Goal: Information Seeking & Learning: Find specific fact

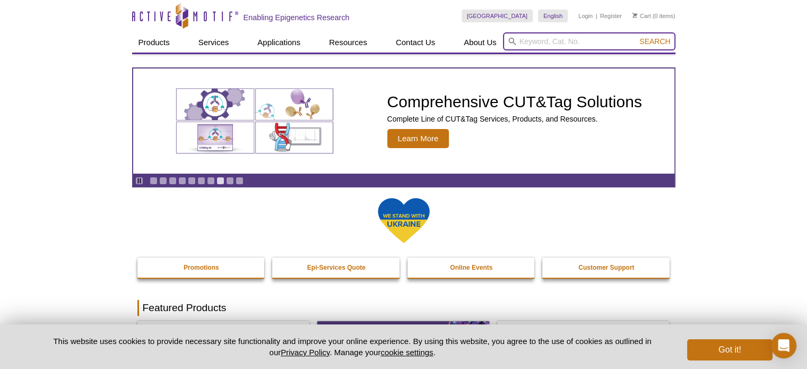
drag, startPoint x: 519, startPoint y: 42, endPoint x: 529, endPoint y: 41, distance: 10.1
click at [525, 41] on input "search" at bounding box center [589, 41] width 172 height 18
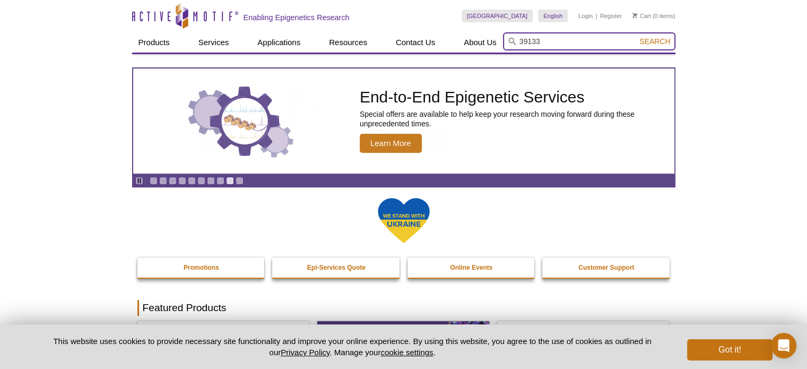
type input "39133"
click at [636, 37] on button "Search" at bounding box center [654, 42] width 37 height 10
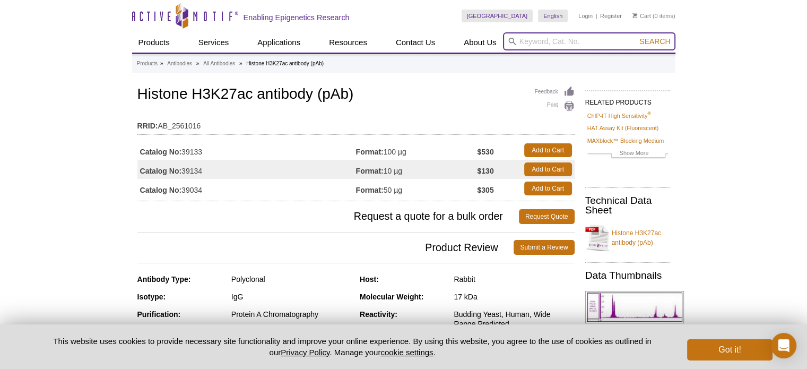
click at [566, 38] on input "search" at bounding box center [589, 41] width 172 height 18
type input "39159"
click at [636, 37] on button "Search" at bounding box center [654, 42] width 37 height 10
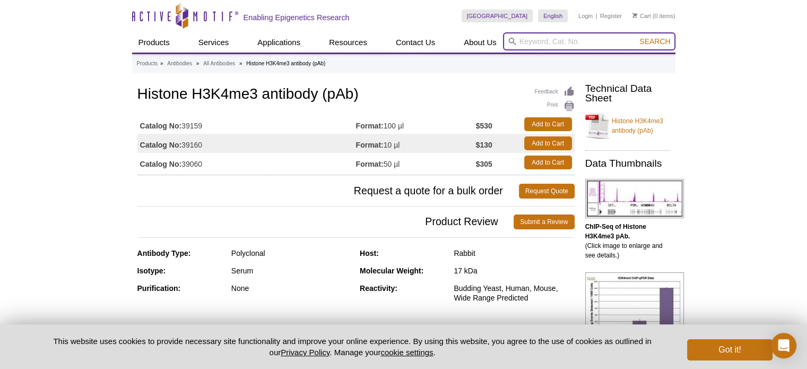
click at [556, 47] on input "search" at bounding box center [589, 41] width 172 height 18
type input "39917"
click at [636, 37] on button "Search" at bounding box center [654, 42] width 37 height 10
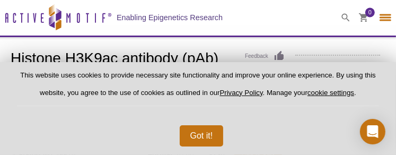
select select "[GEOGRAPHIC_DATA]"
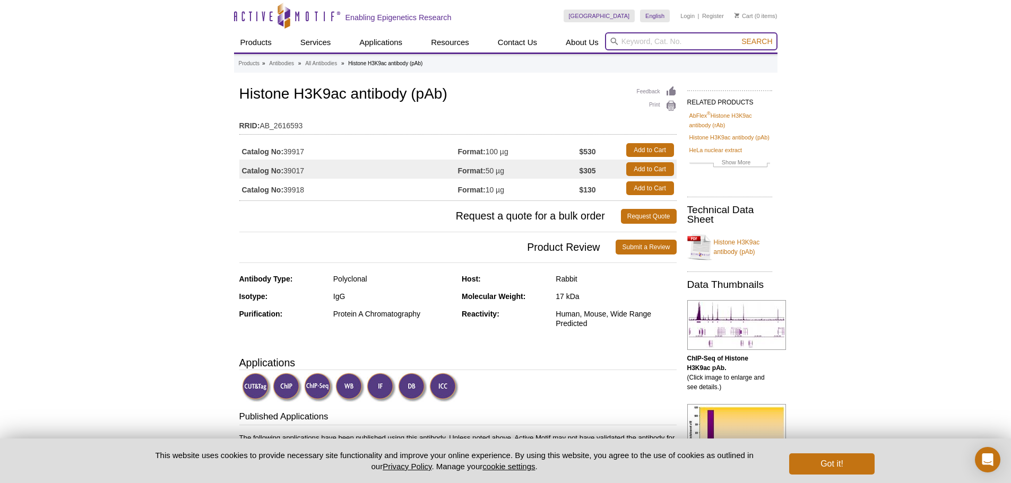
click at [663, 48] on input "search" at bounding box center [691, 41] width 172 height 18
click at [738, 37] on button "Search" at bounding box center [756, 42] width 37 height 10
click at [625, 42] on input "kf-kb" at bounding box center [691, 41] width 172 height 18
type input "nf-kb"
click at [738, 37] on button "Search" at bounding box center [756, 42] width 37 height 10
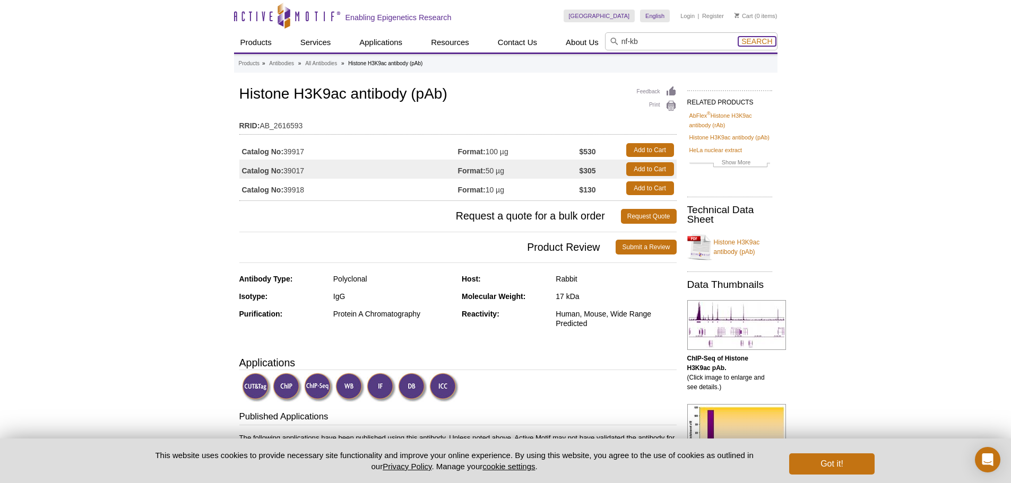
click at [749, 39] on span "Search" at bounding box center [756, 41] width 31 height 8
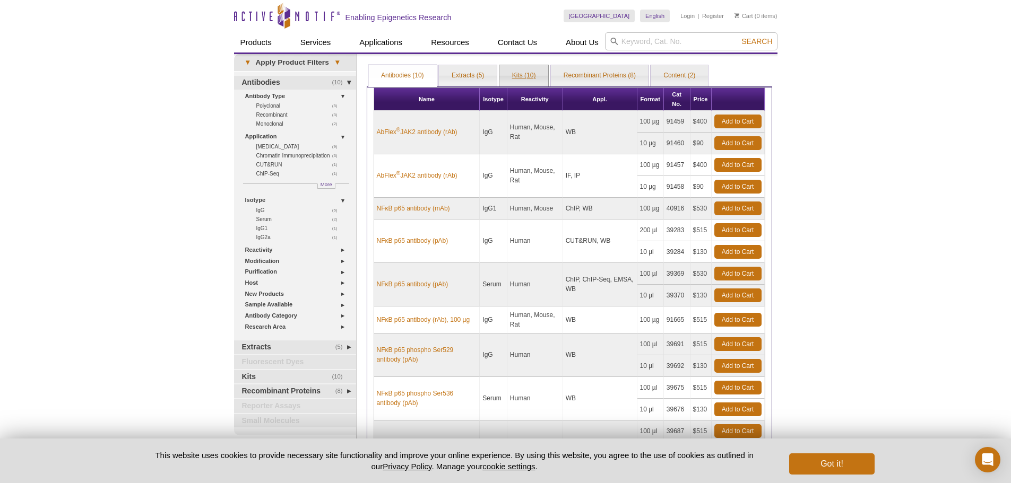
click at [534, 79] on link "Kits (10)" at bounding box center [523, 75] width 49 height 21
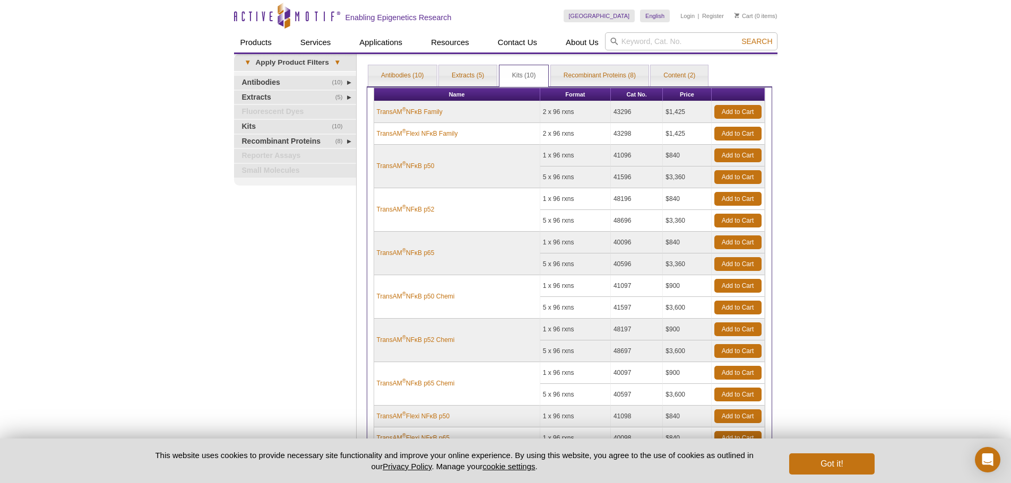
click at [649, 113] on td "43296" at bounding box center [637, 112] width 52 height 22
drag, startPoint x: 626, startPoint y: 113, endPoint x: 613, endPoint y: 113, distance: 13.3
click at [613, 113] on td "43296" at bounding box center [637, 112] width 52 height 22
copy td "43296"
